Goal: Find specific page/section: Find specific page/section

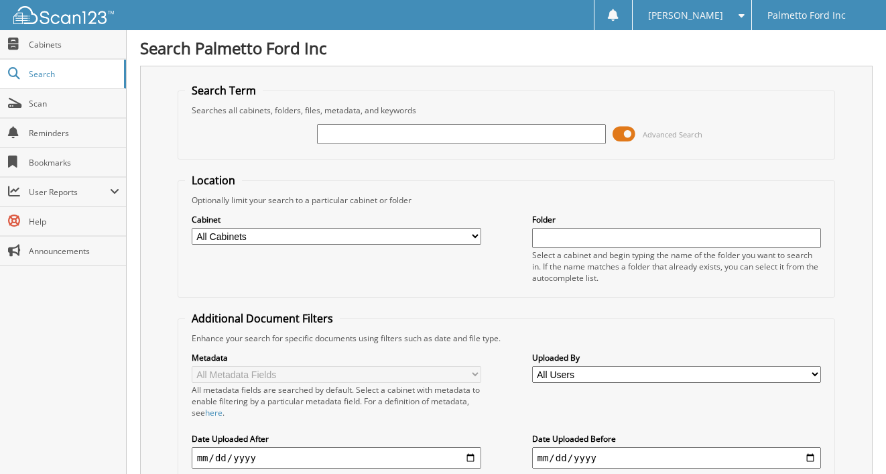
click at [404, 130] on input "text" at bounding box center [462, 134] width 290 height 20
type input "600869"
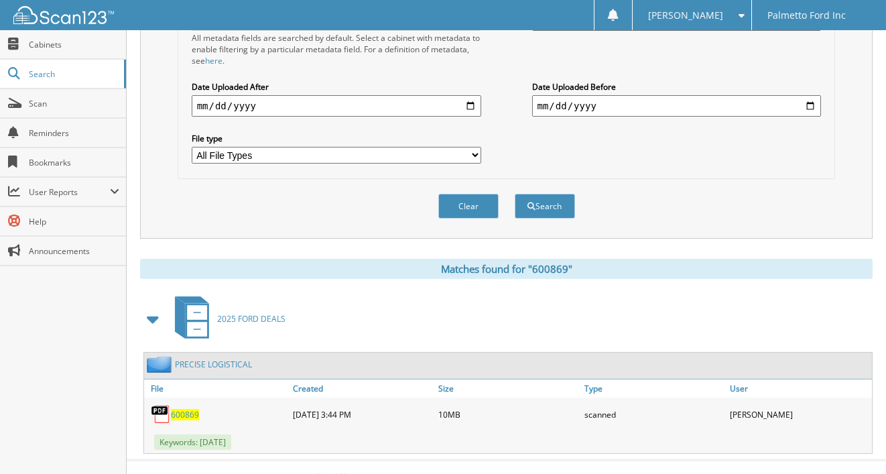
scroll to position [373, 0]
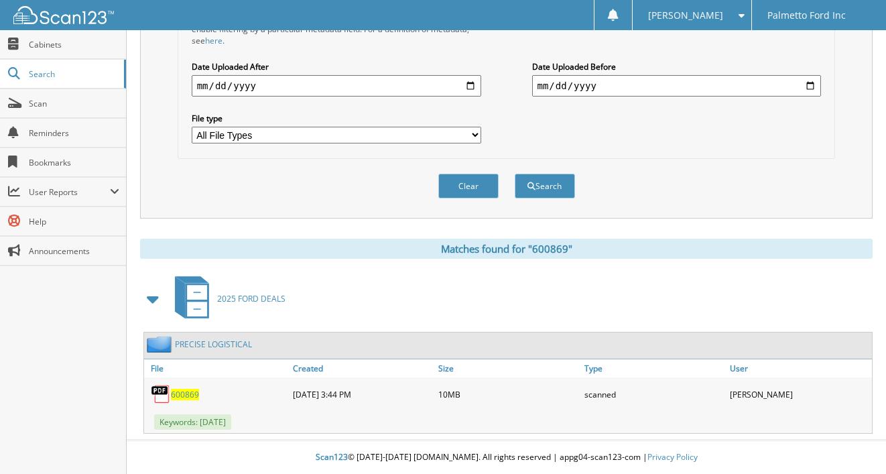
click at [183, 394] on span "600869" at bounding box center [185, 394] width 28 height 11
click at [95, 391] on div "Close Cabinets Search Scan Reminders Bookmarks User Reports" at bounding box center [63, 252] width 127 height 444
click at [190, 399] on span "600869" at bounding box center [185, 394] width 28 height 11
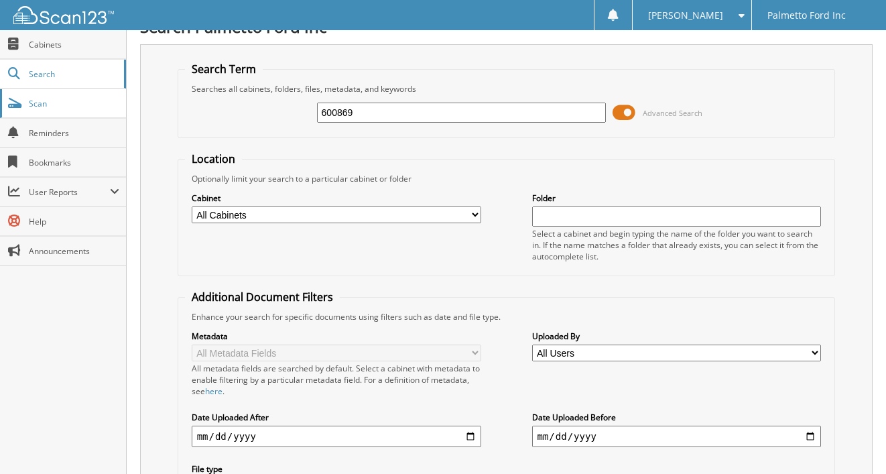
scroll to position [0, 0]
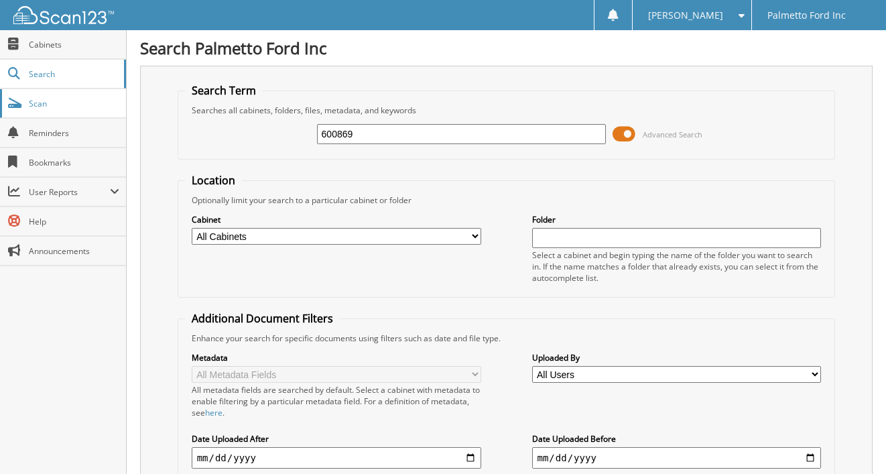
click at [69, 97] on link "Scan" at bounding box center [63, 103] width 126 height 29
